Goal: Navigation & Orientation: Find specific page/section

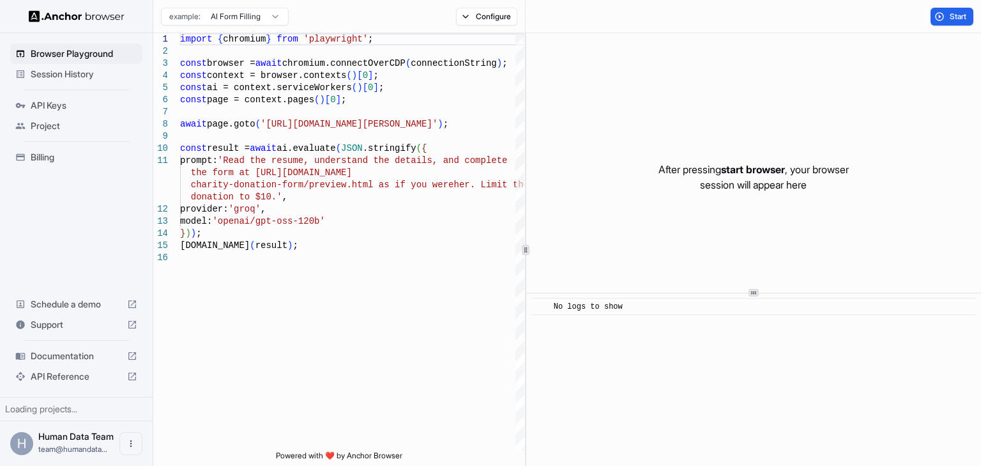
click at [70, 78] on span "Session History" at bounding box center [84, 74] width 107 height 13
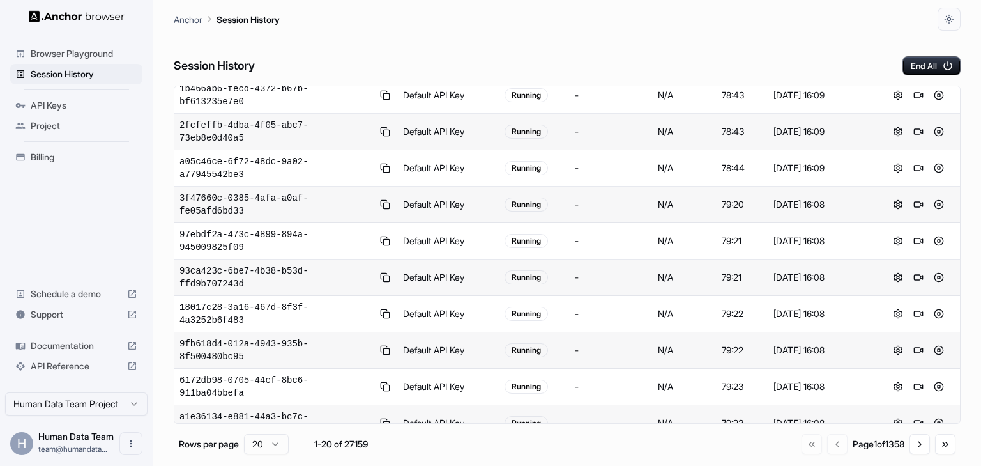
scroll to position [211, 0]
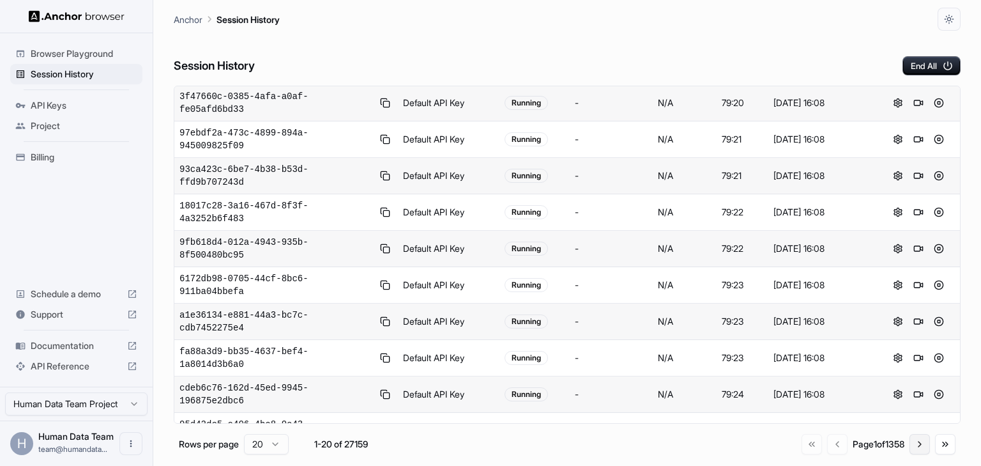
click at [925, 450] on button "Go to next page" at bounding box center [920, 444] width 20 height 20
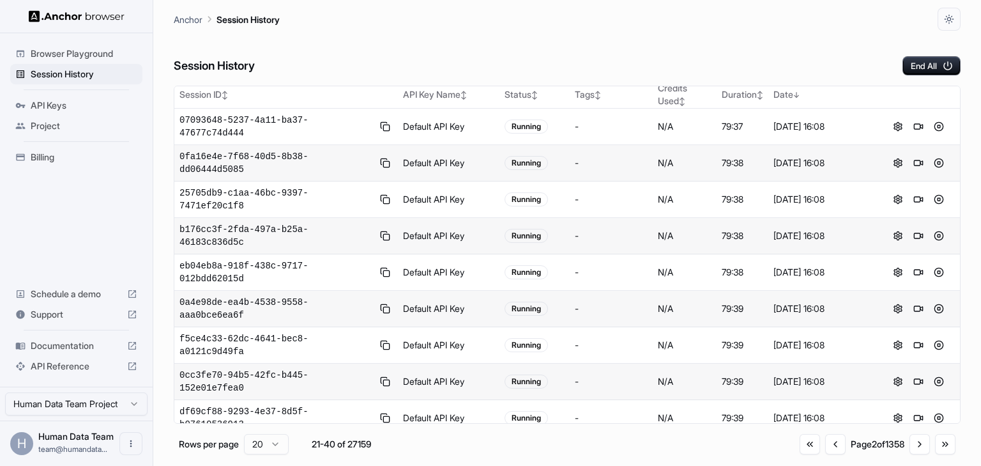
scroll to position [0, 0]
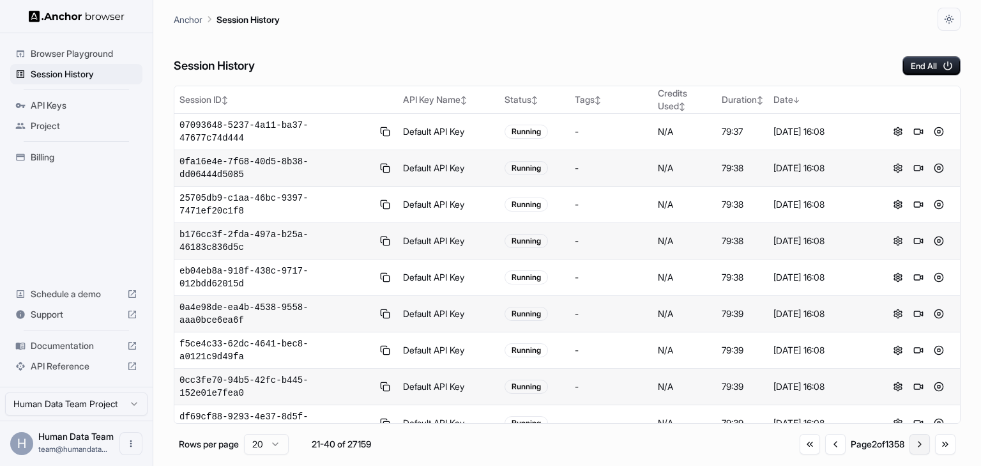
click at [920, 442] on button "Go to next page" at bounding box center [920, 444] width 20 height 20
click at [920, 64] on button "End All" at bounding box center [932, 65] width 58 height 19
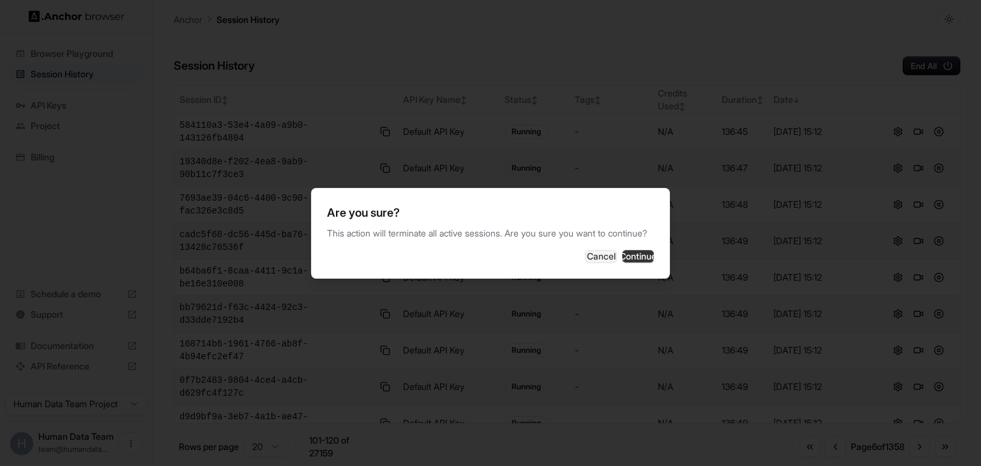
click at [631, 262] on button "Continue" at bounding box center [638, 256] width 32 height 13
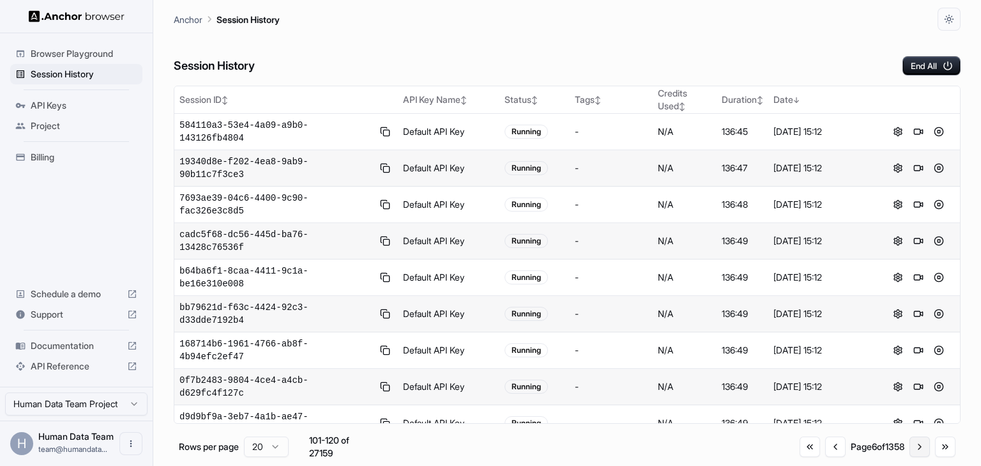
click at [918, 448] on button "Go to next page" at bounding box center [920, 446] width 20 height 20
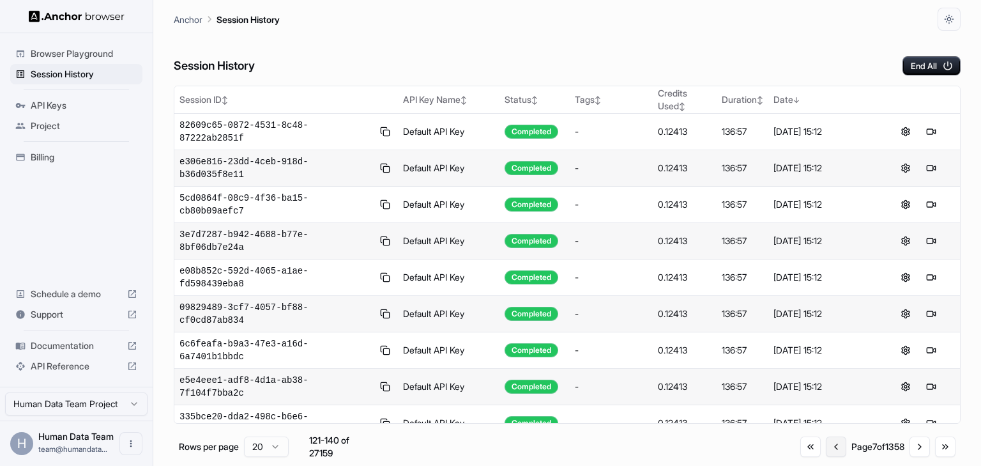
click at [826, 446] on button "Go to previous page" at bounding box center [836, 446] width 20 height 20
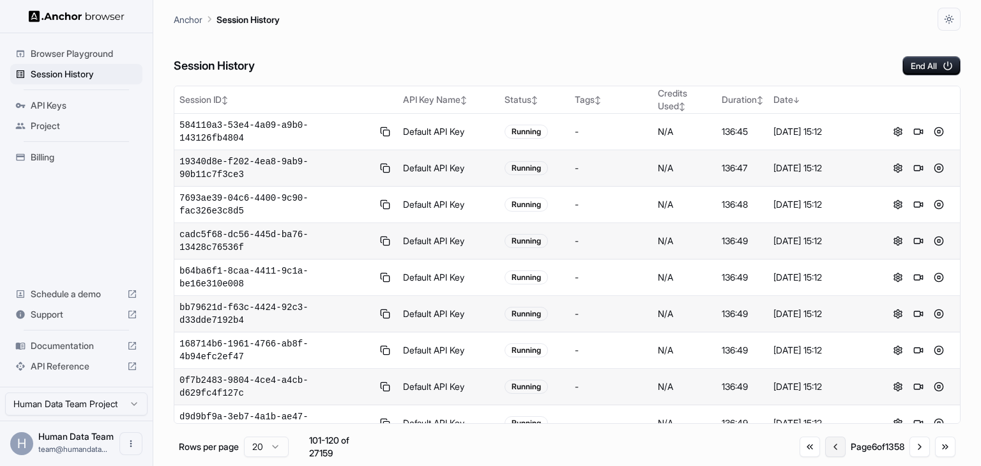
click at [826, 446] on button "Go to previous page" at bounding box center [836, 446] width 20 height 20
click at [825, 446] on button "Go to previous page" at bounding box center [835, 444] width 20 height 20
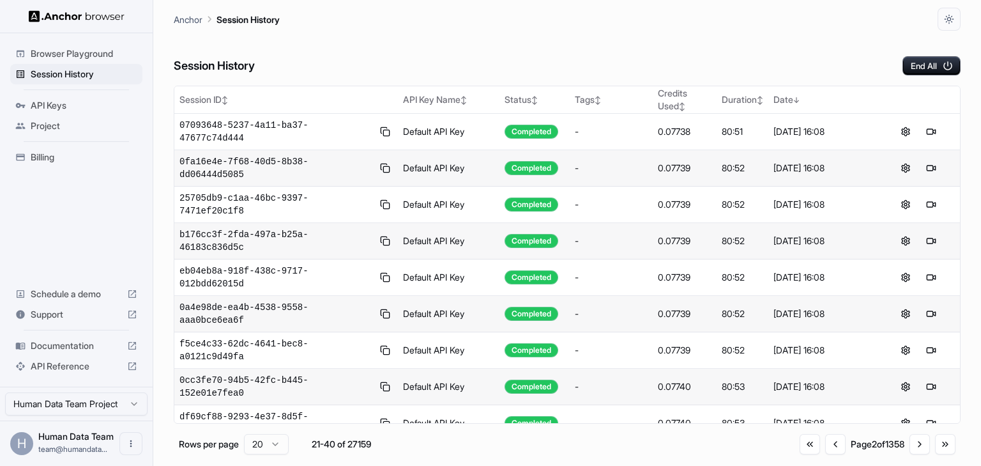
click at [644, 77] on div "Session History End All Session ID ↕ API Key Name ↕ Status ↕ Tags ↕ Credits Use…" at bounding box center [567, 248] width 787 height 435
click at [919, 454] on button "Go to next page" at bounding box center [920, 444] width 20 height 20
click at [919, 450] on button "Go to next page" at bounding box center [920, 444] width 20 height 20
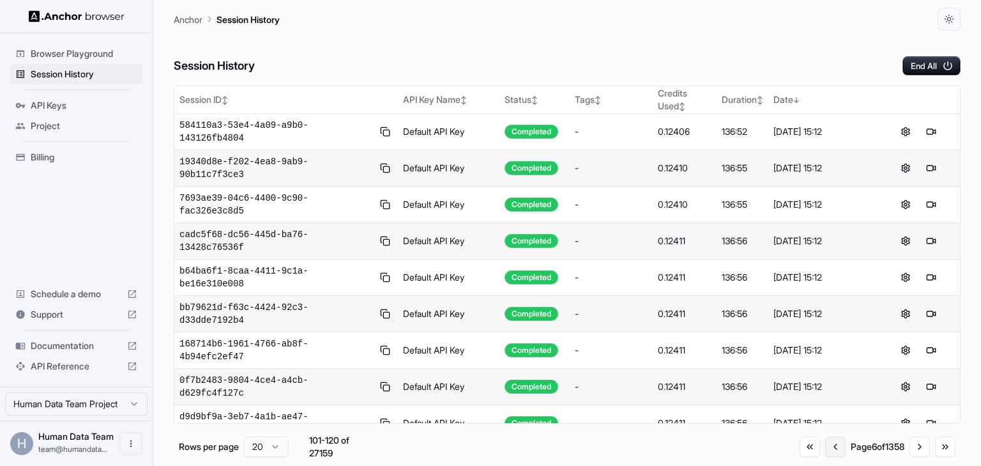
click at [828, 445] on button "Go to previous page" at bounding box center [836, 446] width 20 height 20
click at [826, 443] on button "Go to previous page" at bounding box center [836, 444] width 20 height 20
click at [826, 443] on button "Go to previous page" at bounding box center [835, 444] width 20 height 20
click at [826, 443] on button "Go to previous page" at bounding box center [836, 444] width 20 height 20
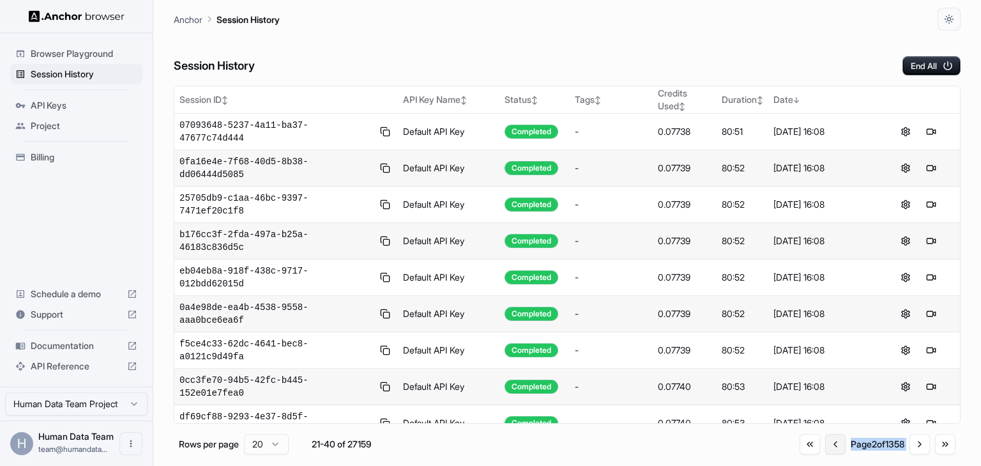
click at [826, 443] on div "Go to first page Go to previous page Page 2 of 1358 Go to next page Go to last …" at bounding box center [878, 444] width 156 height 20
click at [826, 443] on div "Go to first page Go to previous page Page 1 of 1358 Go to next page Go to last …" at bounding box center [879, 444] width 154 height 20
click at [617, 61] on div "Session History End All" at bounding box center [567, 53] width 787 height 45
click at [599, 41] on div "Session History End All" at bounding box center [567, 53] width 787 height 45
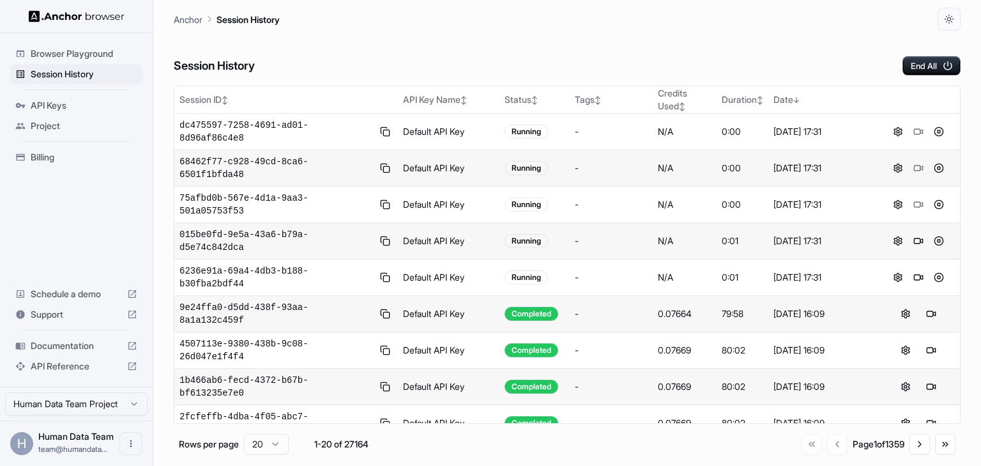
click at [96, 156] on span "Billing" at bounding box center [84, 157] width 107 height 13
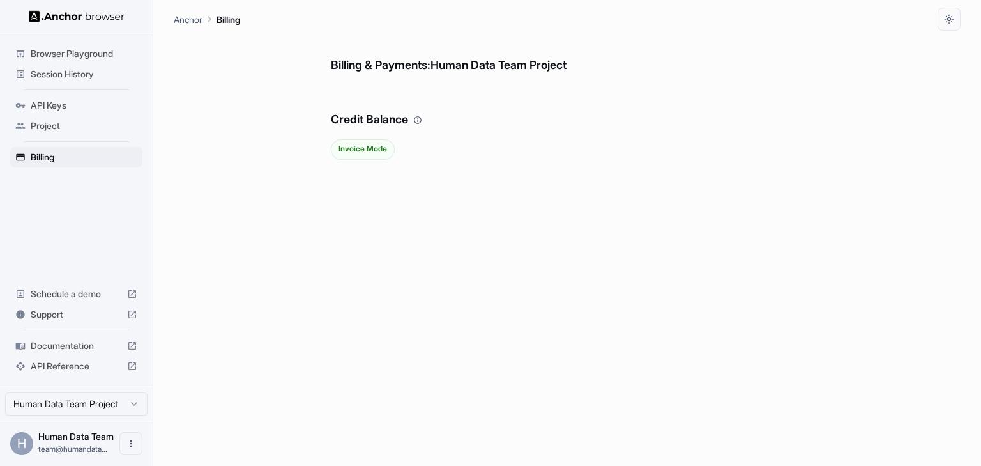
click at [88, 56] on span "Browser Playground" at bounding box center [84, 53] width 107 height 13
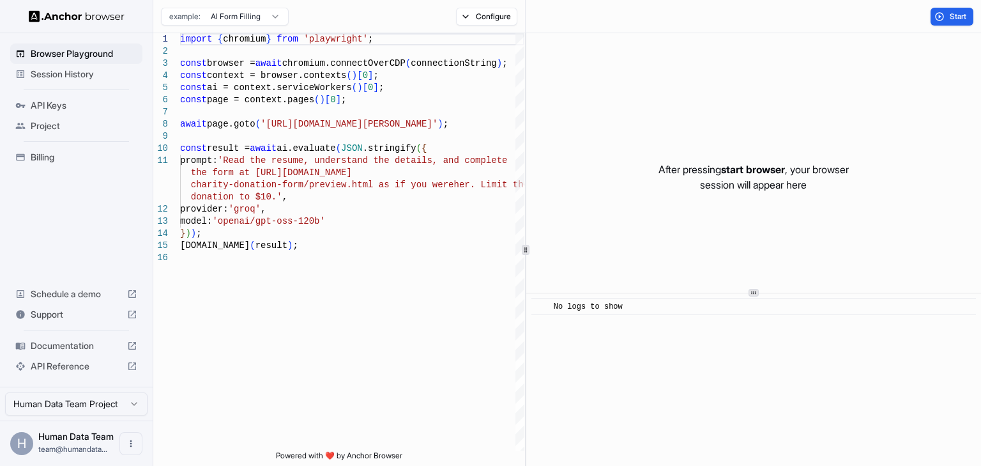
click at [81, 77] on span "Session History" at bounding box center [84, 74] width 107 height 13
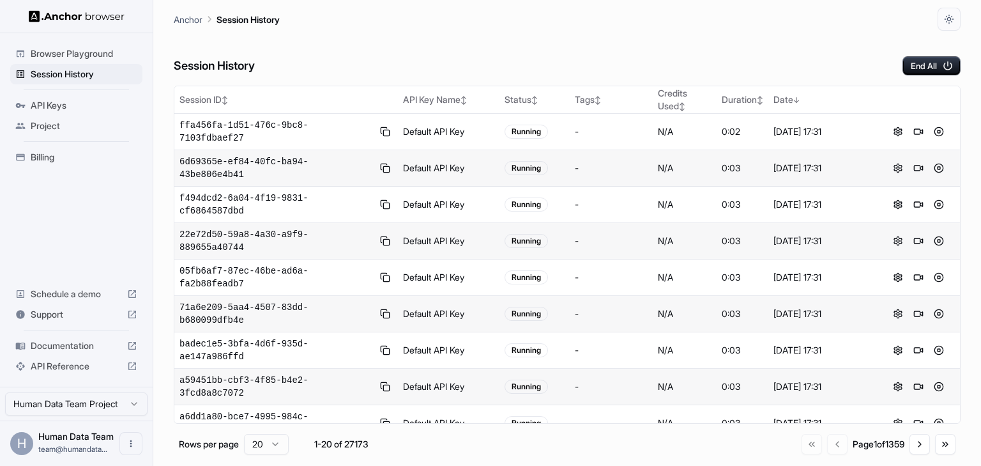
click at [68, 162] on span "Billing" at bounding box center [84, 157] width 107 height 13
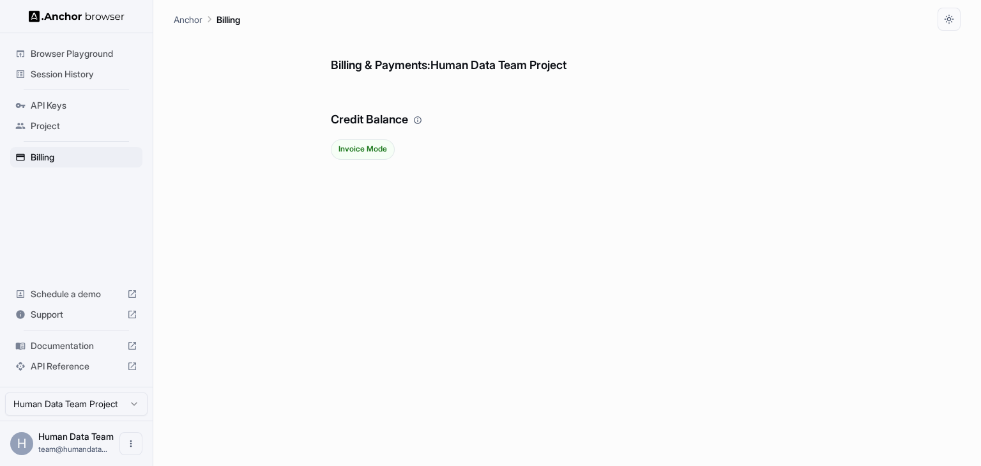
click at [79, 70] on span "Session History" at bounding box center [84, 74] width 107 height 13
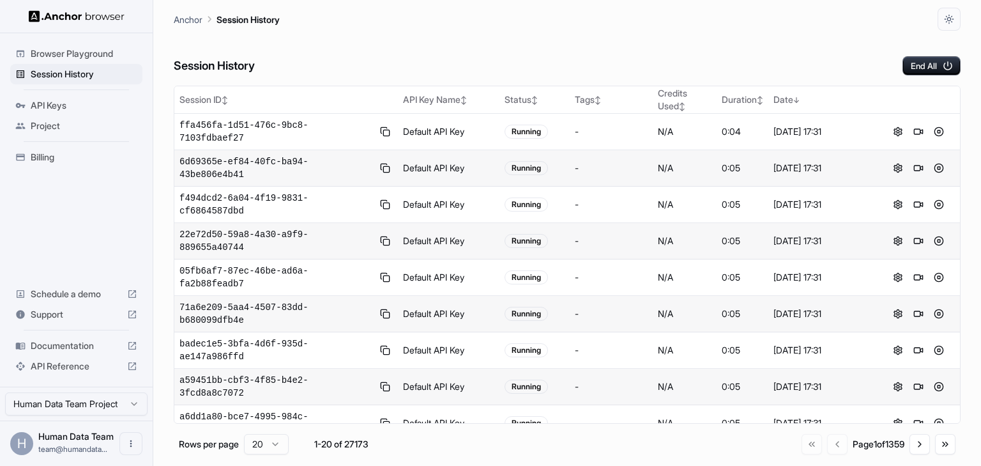
click at [751, 22] on div "Anchor Session History" at bounding box center [567, 15] width 787 height 31
click at [685, 35] on div "Session History End All" at bounding box center [567, 53] width 787 height 45
click at [624, 20] on div "Anchor Session History" at bounding box center [567, 15] width 787 height 31
click at [777, 54] on div "Session History End All" at bounding box center [567, 53] width 787 height 45
click at [902, 69] on div "End All" at bounding box center [921, 65] width 79 height 19
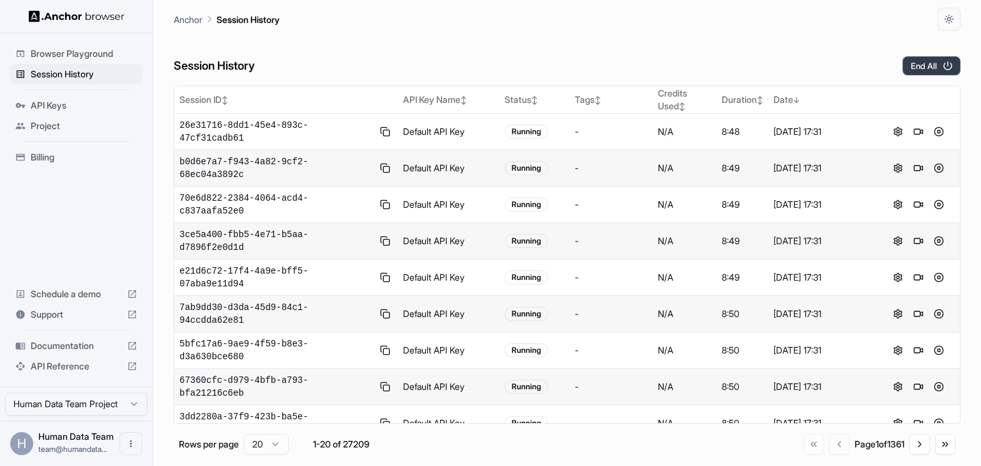
click at [937, 61] on button "End All" at bounding box center [932, 65] width 58 height 19
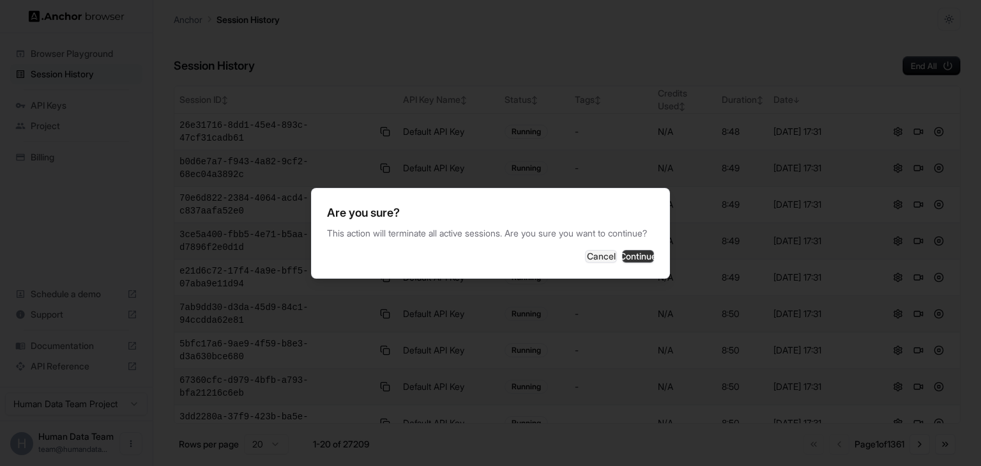
click at [631, 261] on button "Continue" at bounding box center [638, 256] width 32 height 13
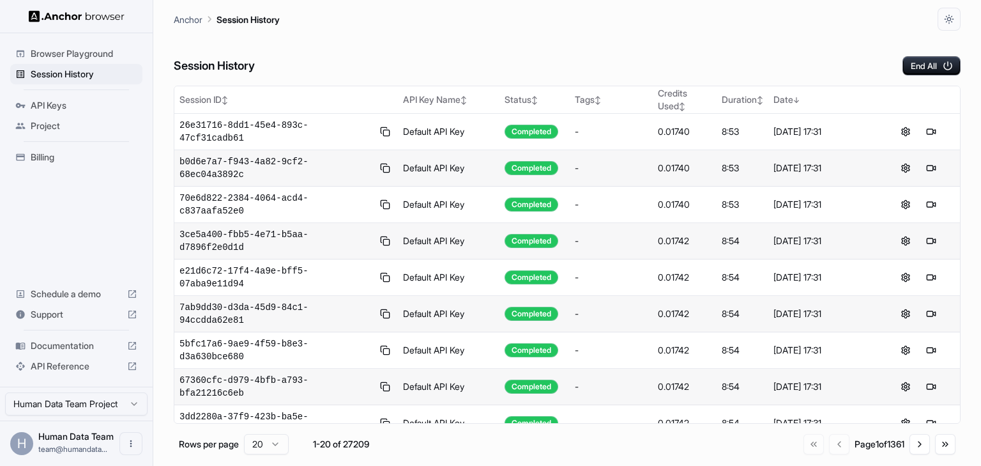
click at [610, 50] on div "Session History End All" at bounding box center [567, 53] width 787 height 45
click at [373, 72] on div "Session History End All" at bounding box center [567, 53] width 787 height 45
click at [745, 22] on div "Anchor Session History" at bounding box center [567, 15] width 787 height 31
click at [769, 15] on div "Anchor Session History" at bounding box center [567, 15] width 787 height 31
